Goal: Communication & Community: Participate in discussion

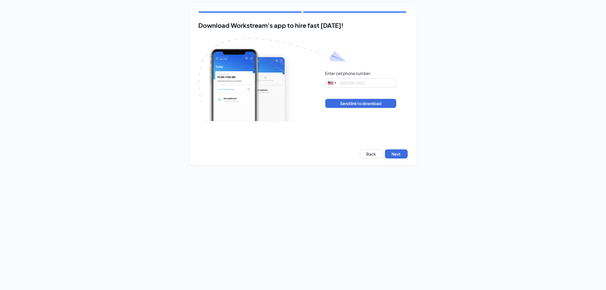
click at [272, 237] on body "Download Workstream's app to hire fast [DATE]! Enter cell phone number [GEOGRAP…" at bounding box center [303, 145] width 606 height 290
click at [395, 155] on button "Next" at bounding box center [396, 153] width 23 height 9
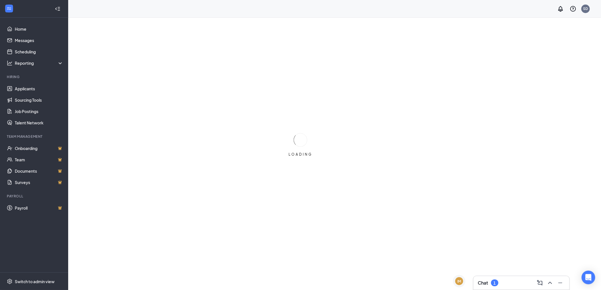
click at [500, 279] on div "Chat 1" at bounding box center [521, 282] width 87 height 9
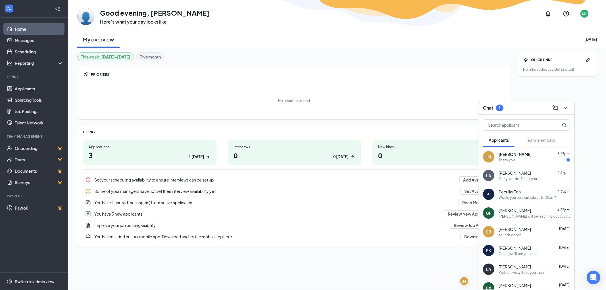
click at [505, 160] on div "Thank you" at bounding box center [506, 160] width 16 height 5
